Goal: Task Accomplishment & Management: Use online tool/utility

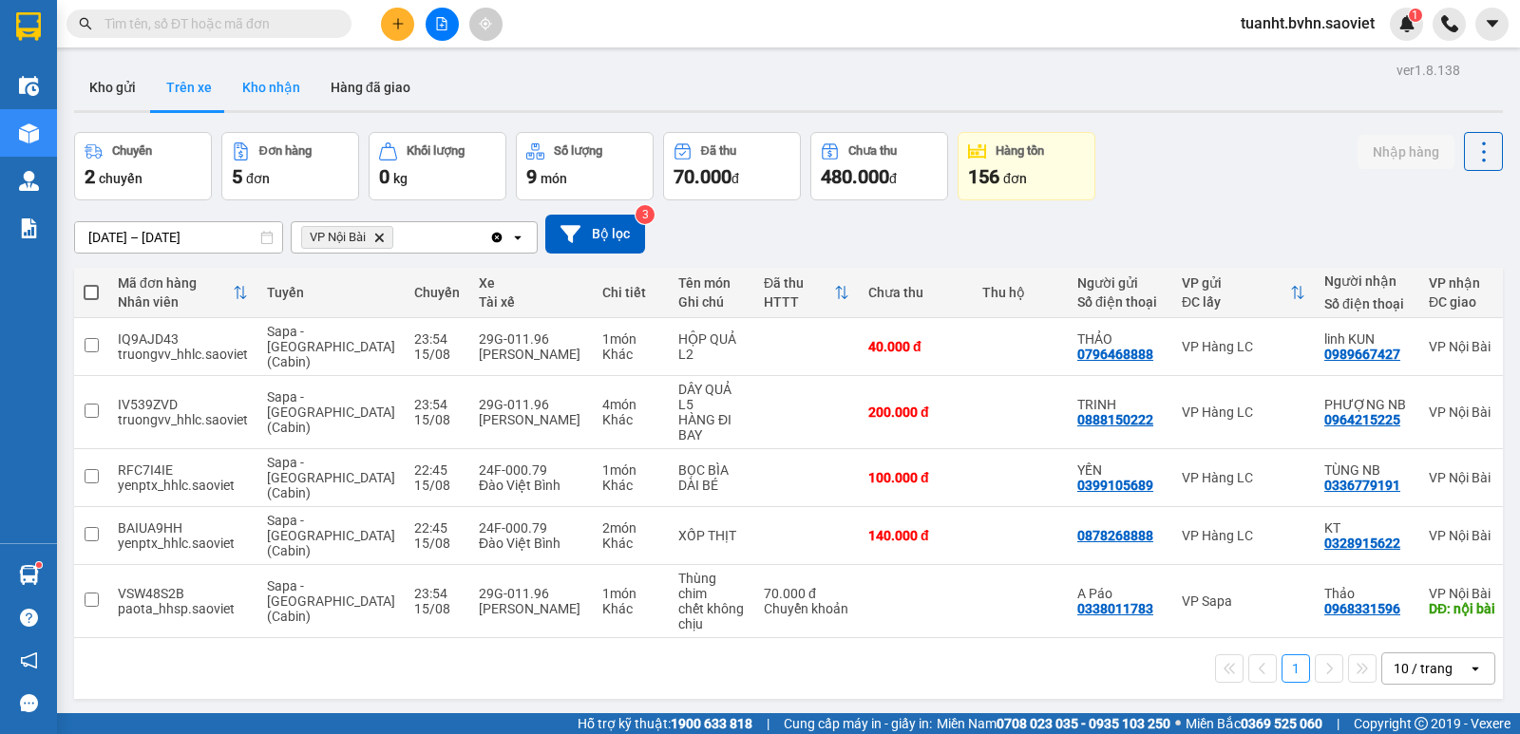
click at [272, 84] on button "Kho nhận" at bounding box center [271, 88] width 88 height 46
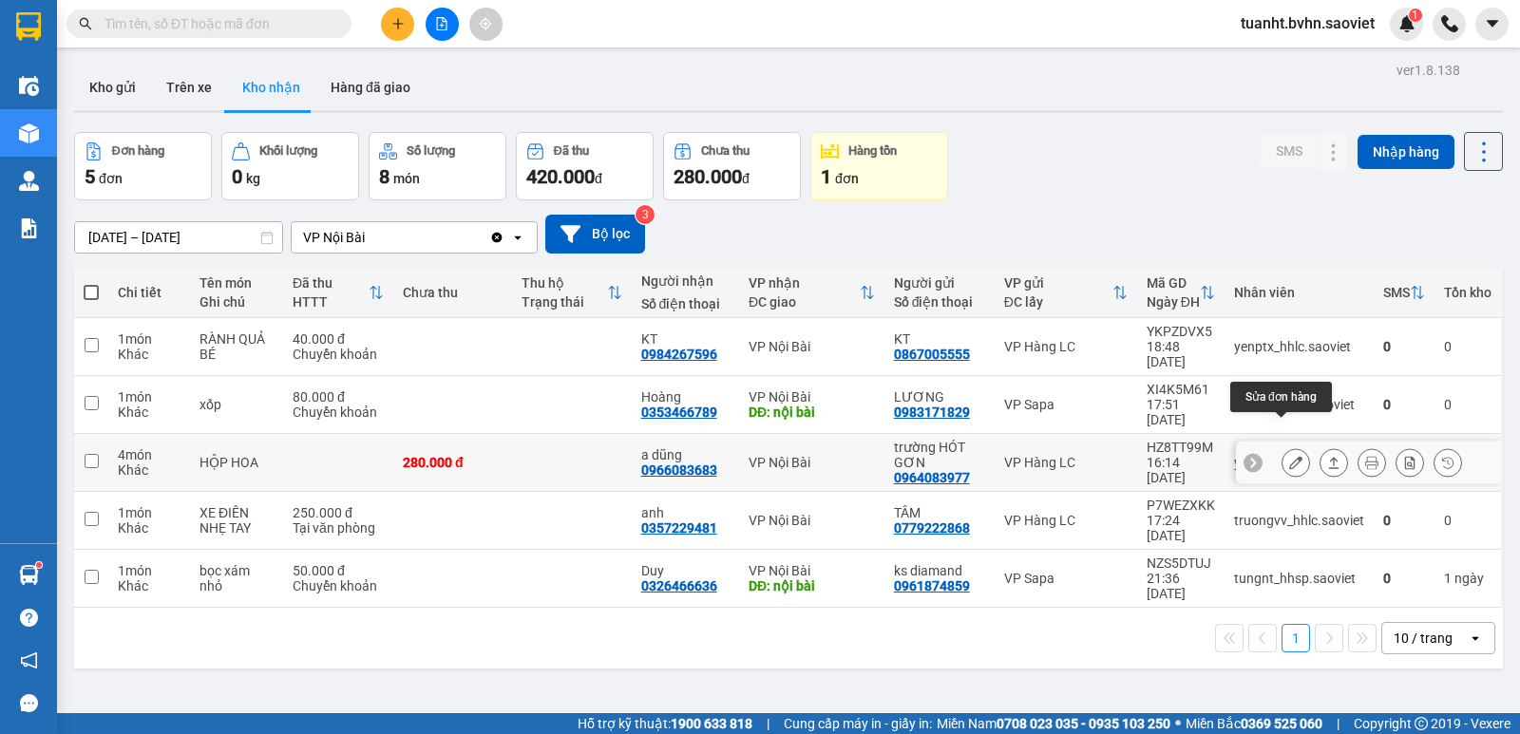
click at [1289, 456] on icon at bounding box center [1295, 462] width 13 height 13
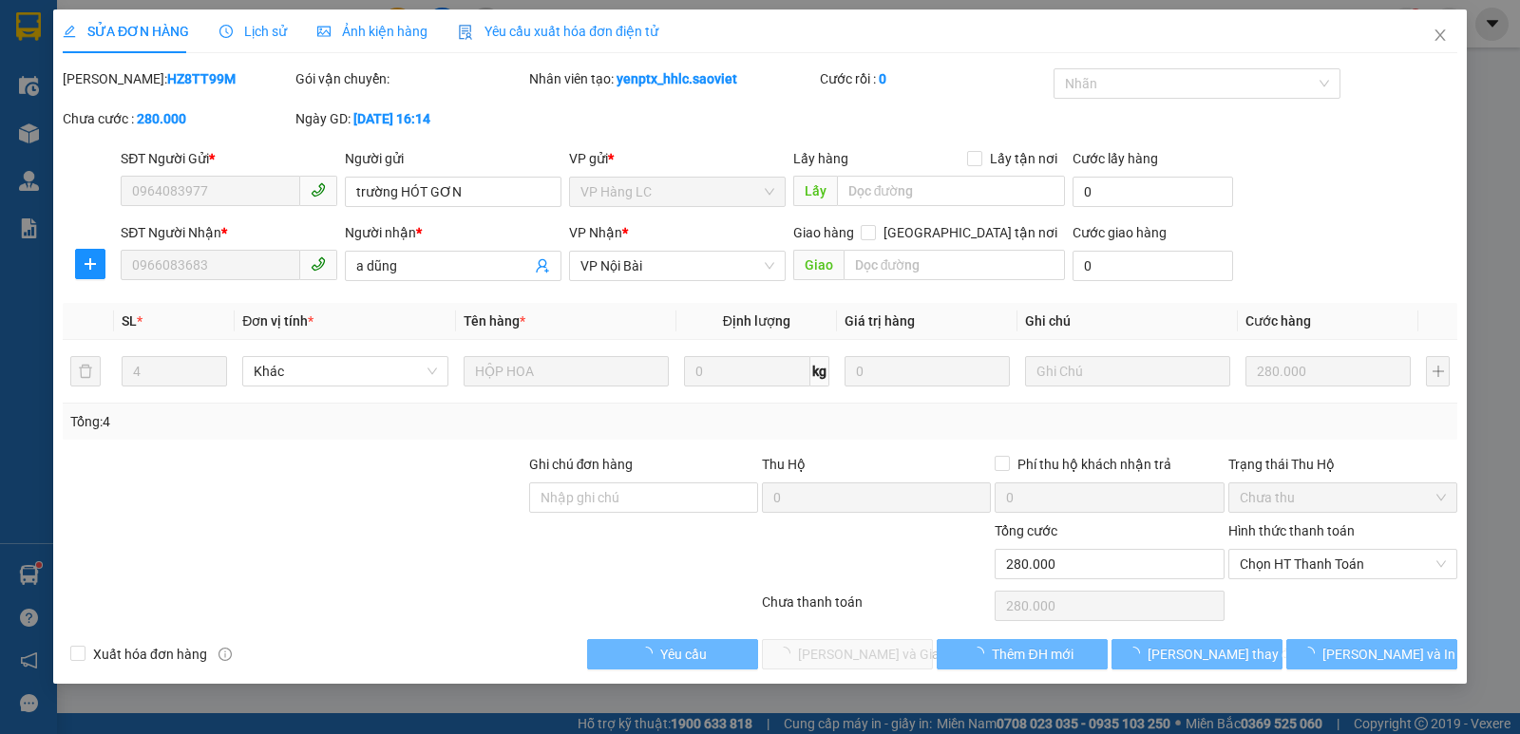
type input "0964083977"
type input "trường HÓT GƠN"
type input "0966083683"
type input "a dũng"
type input "280.000"
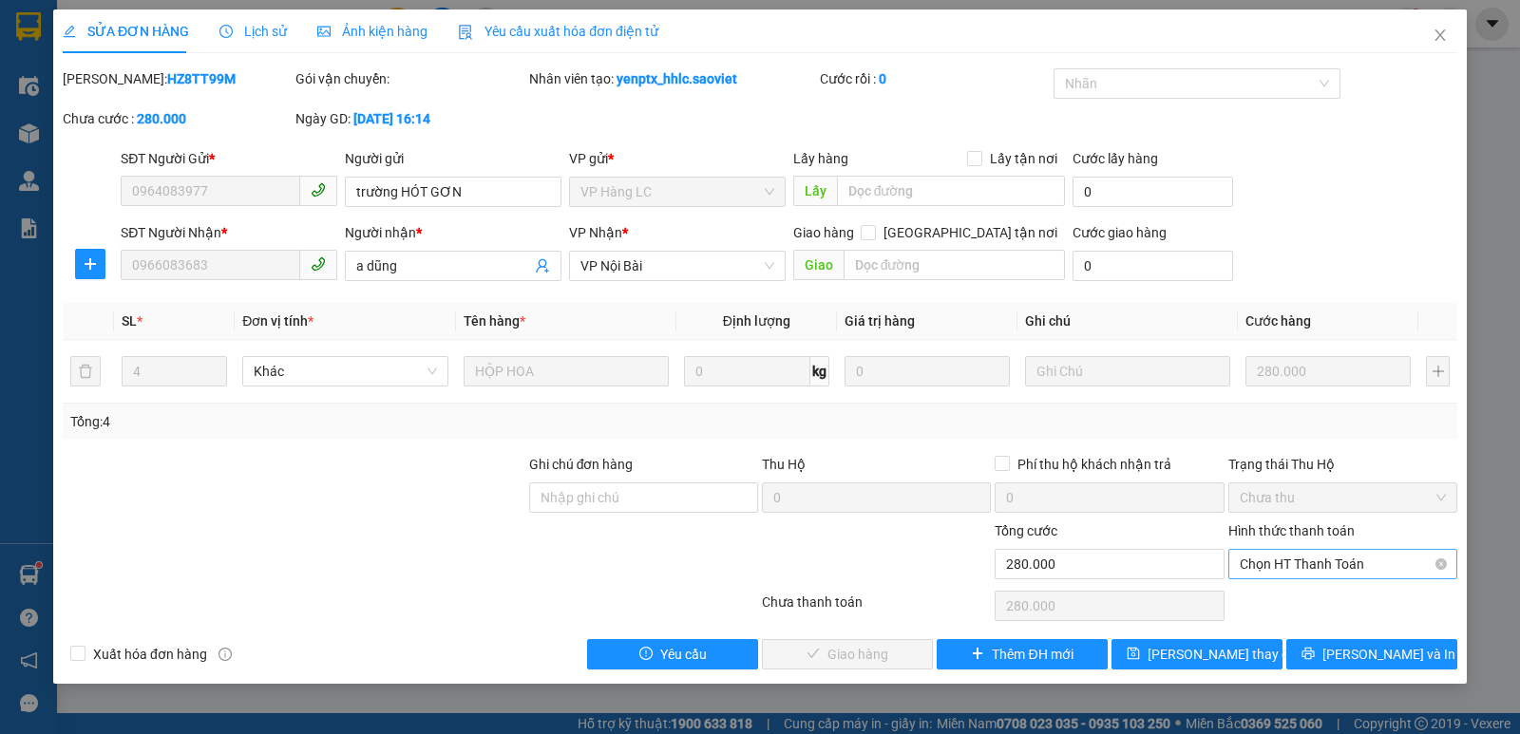
click at [1266, 569] on span "Chọn HT Thanh Toán" at bounding box center [1342, 564] width 206 height 28
click at [1274, 635] on div "Chuyển khoản" at bounding box center [1342, 632] width 206 height 21
type input "0"
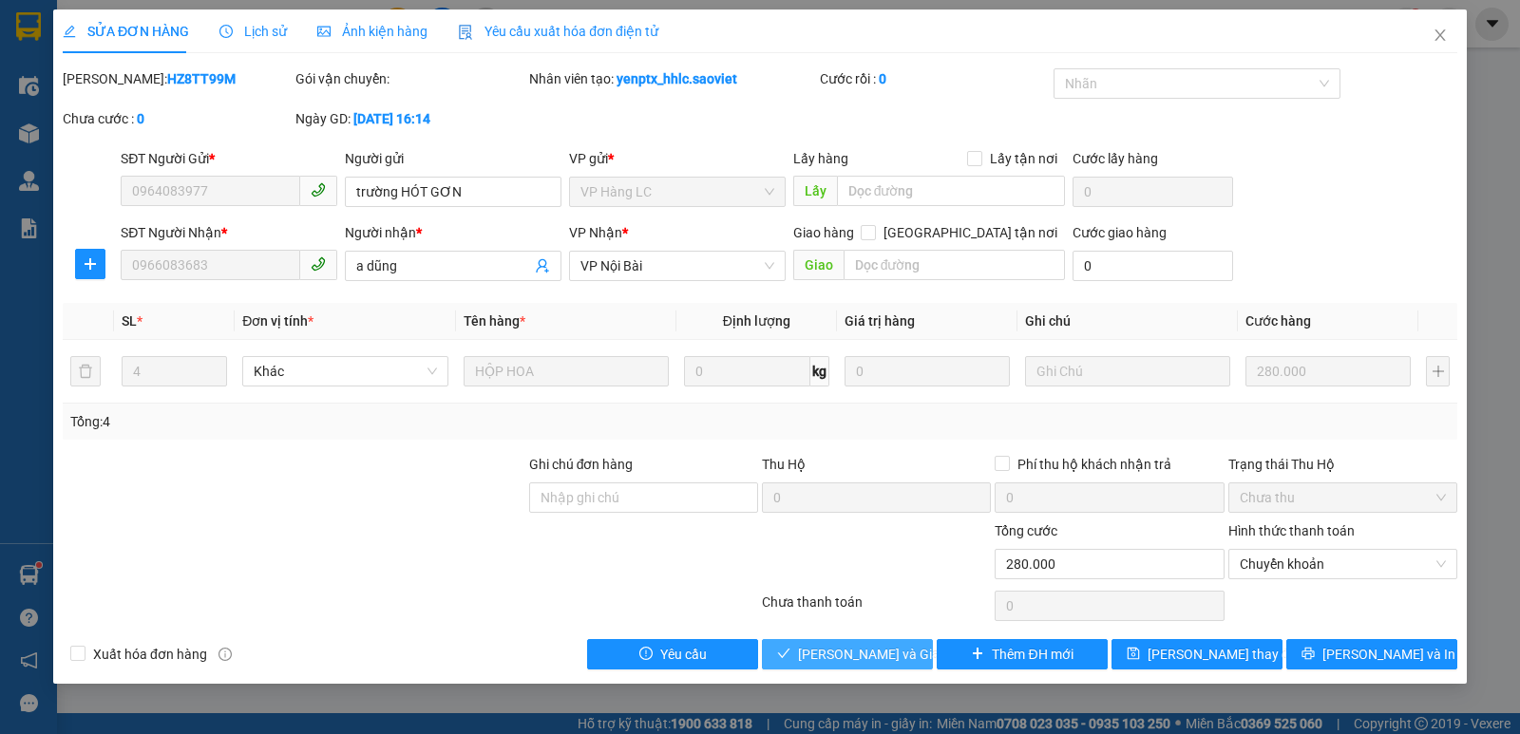
click at [843, 648] on span "[PERSON_NAME] và Giao hàng" at bounding box center [889, 654] width 182 height 21
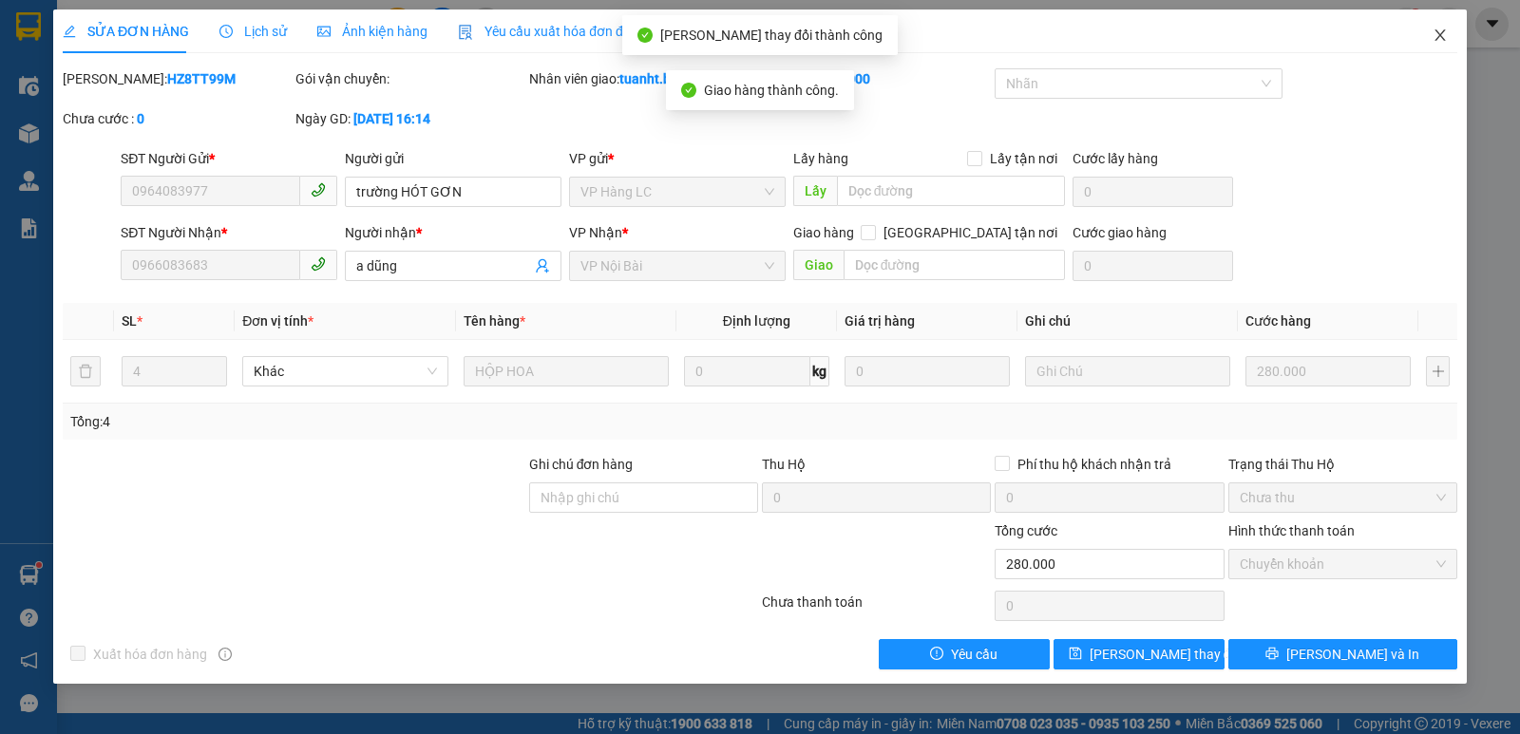
click at [1433, 38] on icon "close" at bounding box center [1439, 35] width 15 height 15
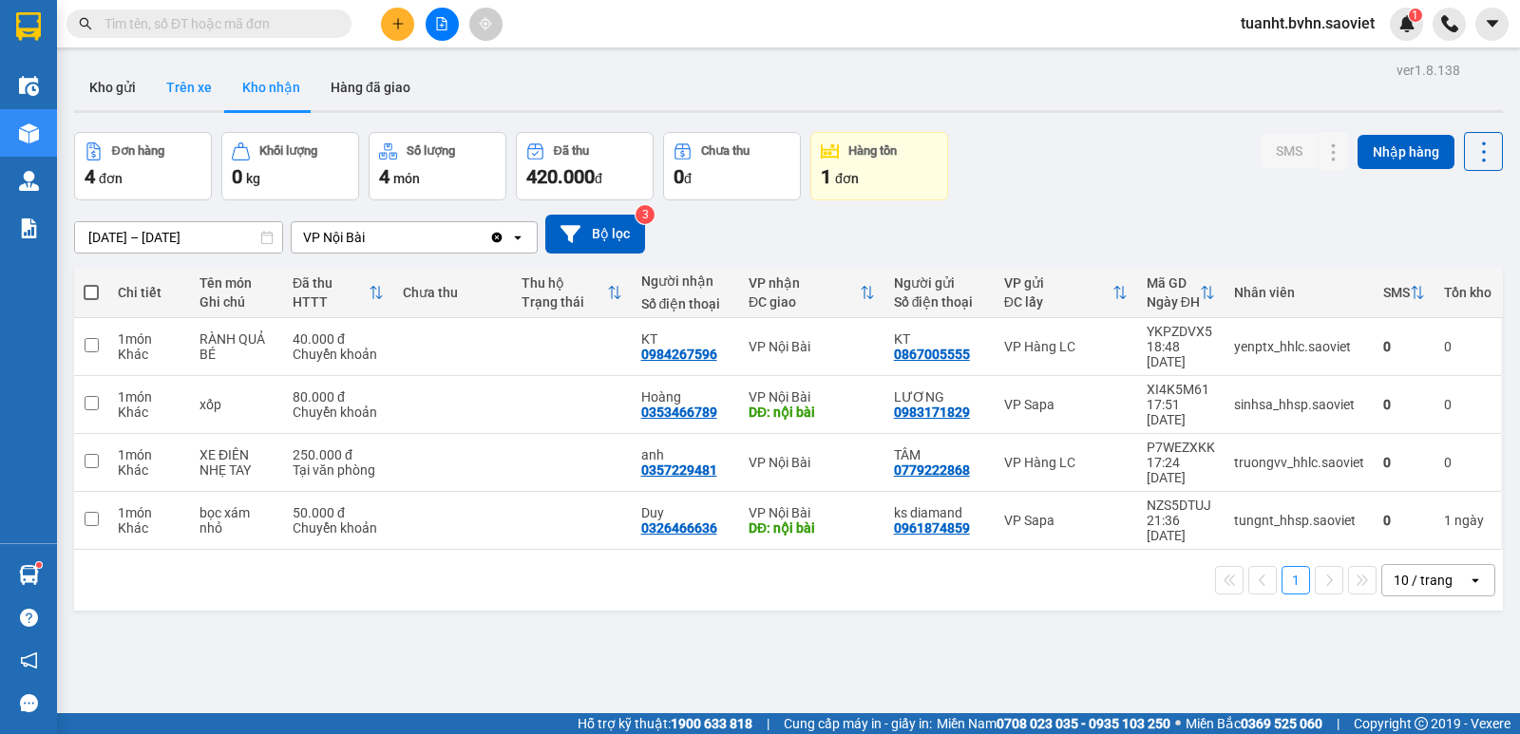
click at [164, 95] on button "Trên xe" at bounding box center [189, 88] width 76 height 46
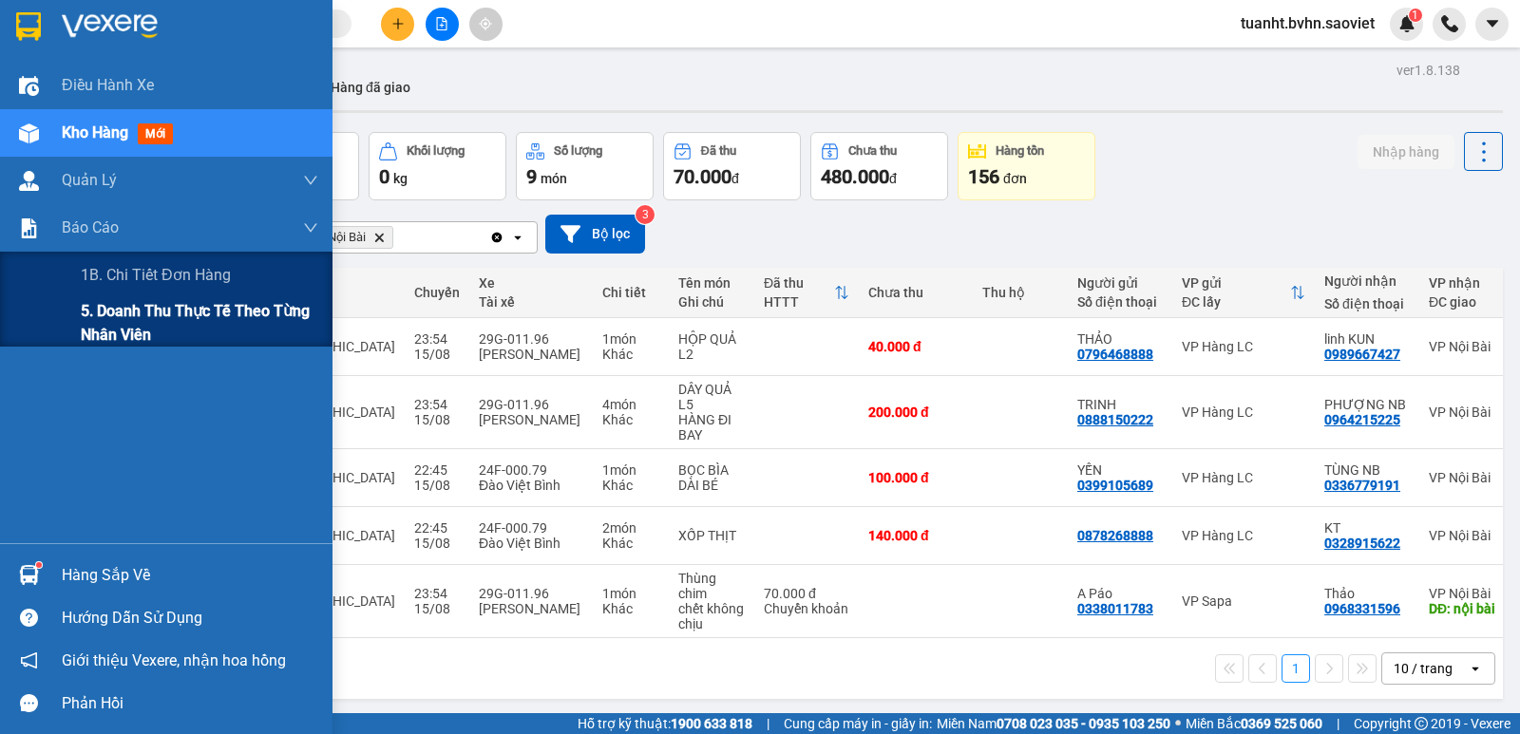
click at [115, 330] on span "5. Doanh thu thực tế theo từng nhân viên" at bounding box center [199, 322] width 237 height 47
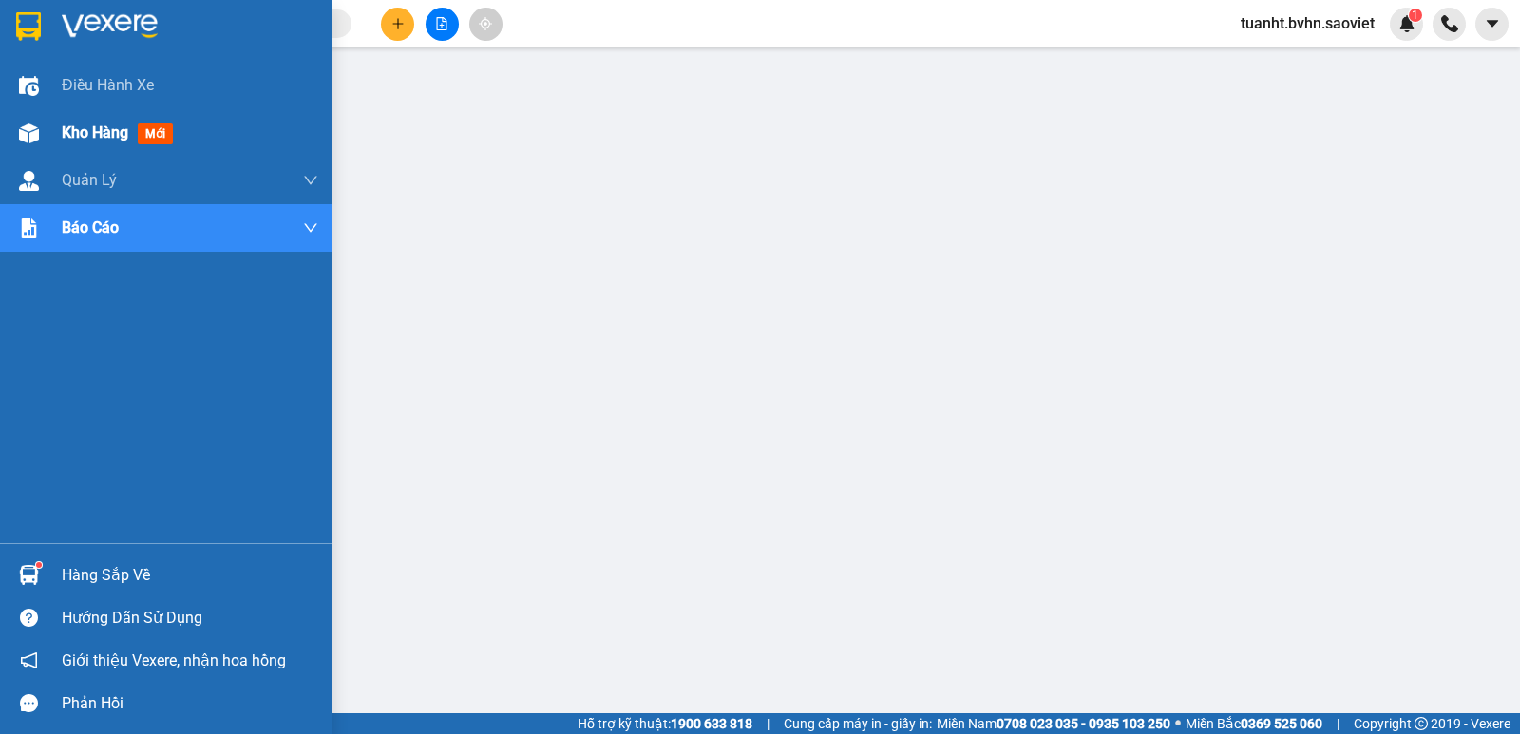
click at [25, 118] on div at bounding box center [28, 133] width 33 height 33
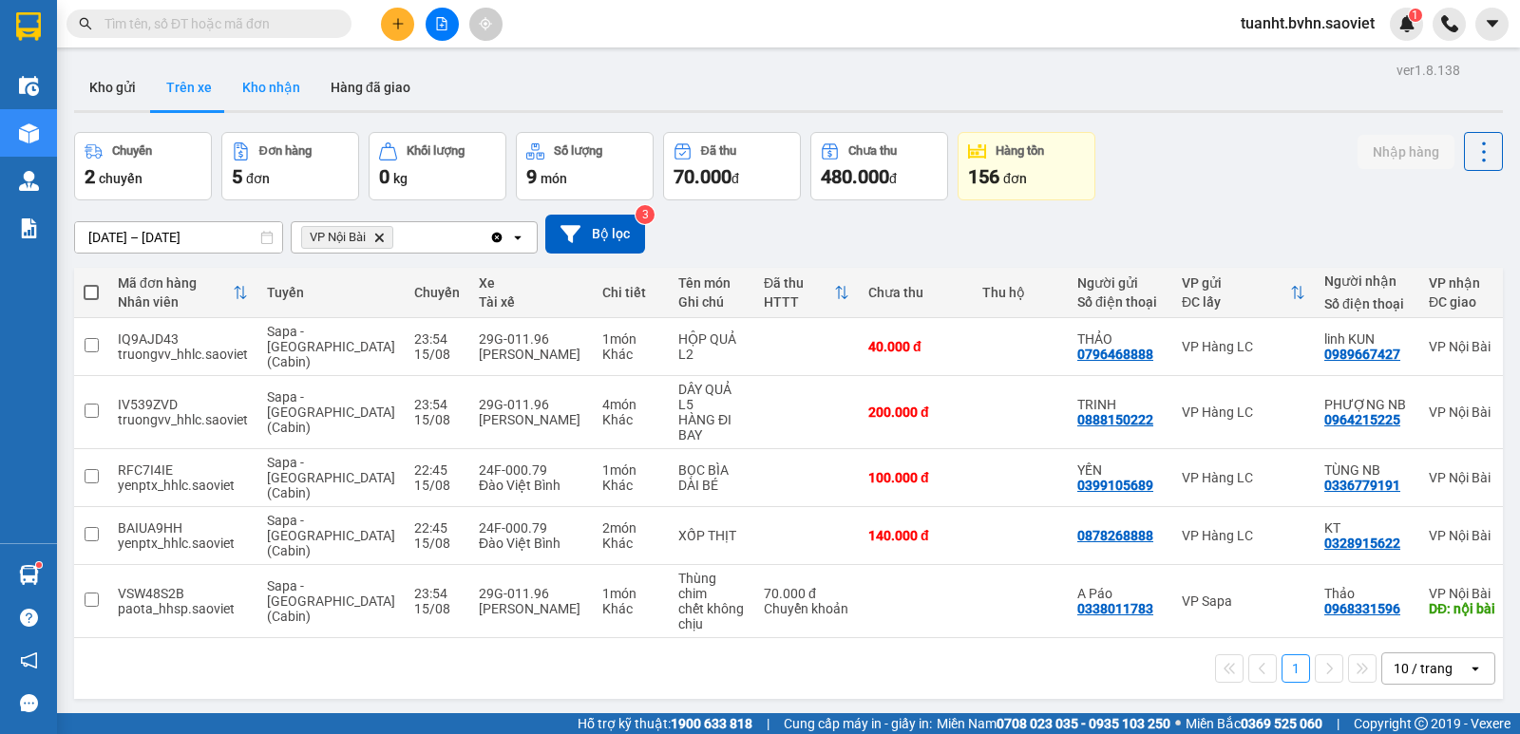
drag, startPoint x: 279, startPoint y: 72, endPoint x: 297, endPoint y: 99, distance: 32.1
click at [279, 74] on button "Kho nhận" at bounding box center [271, 88] width 88 height 46
